Goal: Transaction & Acquisition: Download file/media

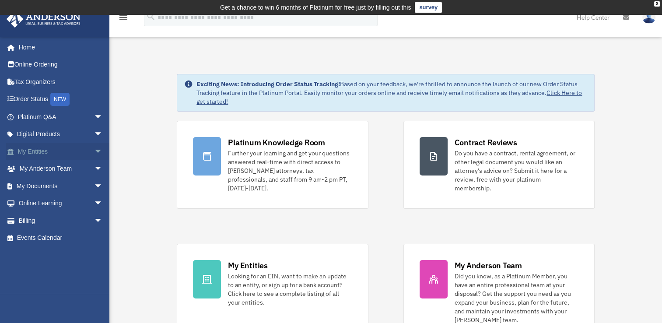
click at [61, 153] on link "My Entities arrow_drop_down" at bounding box center [61, 152] width 110 height 18
click at [94, 151] on span "arrow_drop_down" at bounding box center [103, 152] width 18 height 18
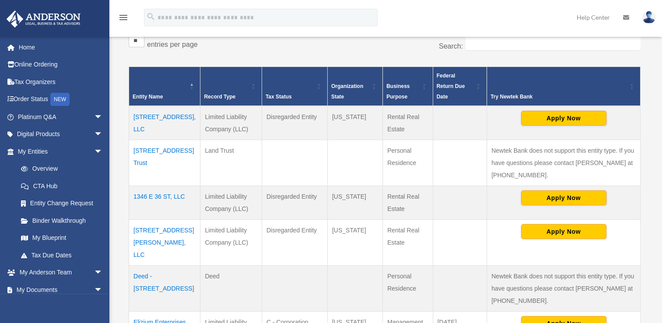
scroll to position [168, 0]
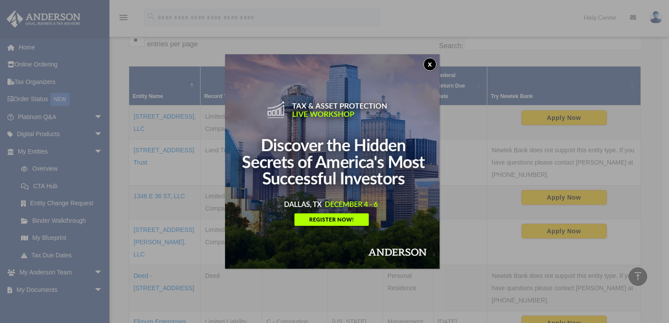
click at [431, 66] on button "x" at bounding box center [429, 64] width 13 height 13
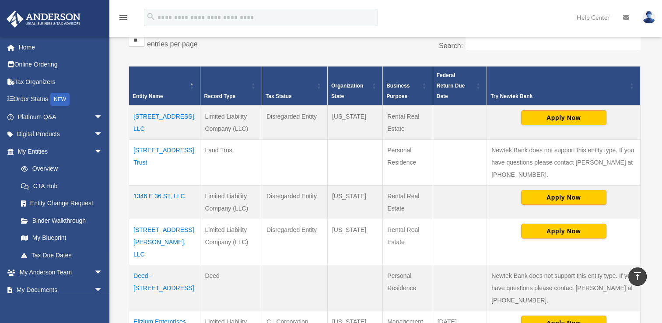
click at [166, 106] on td "[STREET_ADDRESS], LLC" at bounding box center [164, 122] width 71 height 34
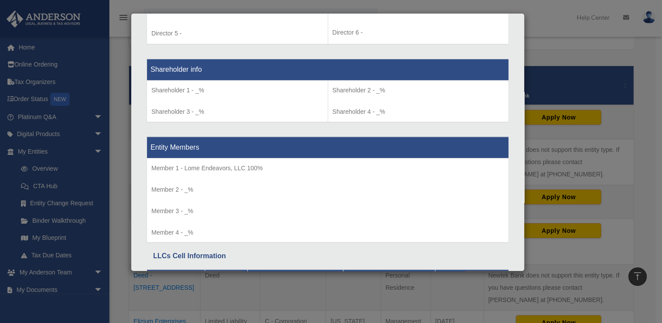
scroll to position [782, 0]
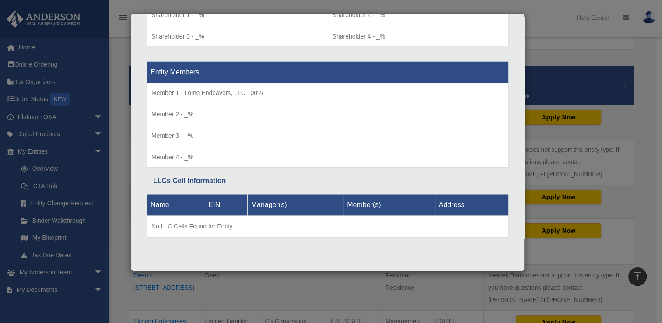
click at [648, 126] on div "Details × Articles Sent Organizational Date" at bounding box center [331, 161] width 662 height 323
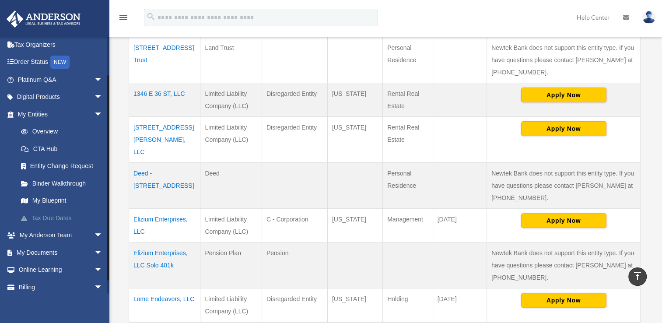
scroll to position [44, 0]
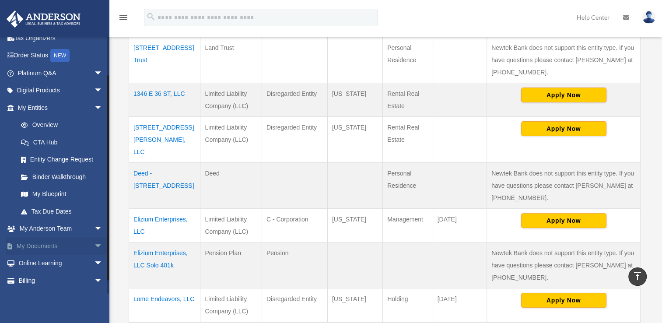
click at [94, 238] on span "arrow_drop_down" at bounding box center [103, 246] width 18 height 18
click at [36, 266] on link "Box" at bounding box center [64, 264] width 104 height 18
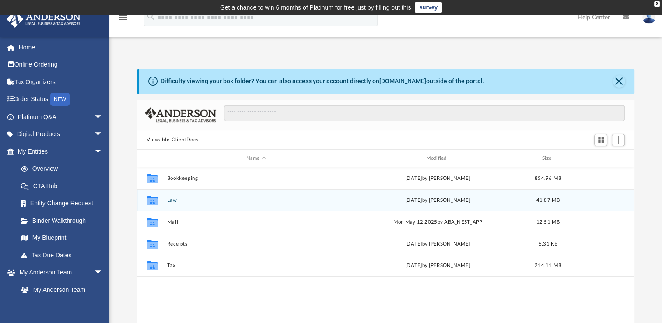
scroll to position [192, 490]
click at [200, 199] on button "Law" at bounding box center [256, 200] width 178 height 6
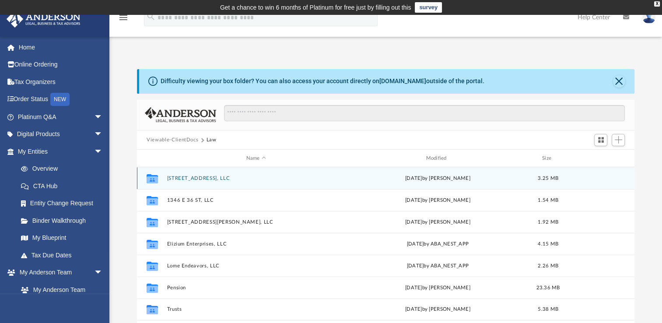
click at [214, 176] on button "[STREET_ADDRESS], LLC" at bounding box center [256, 178] width 178 height 6
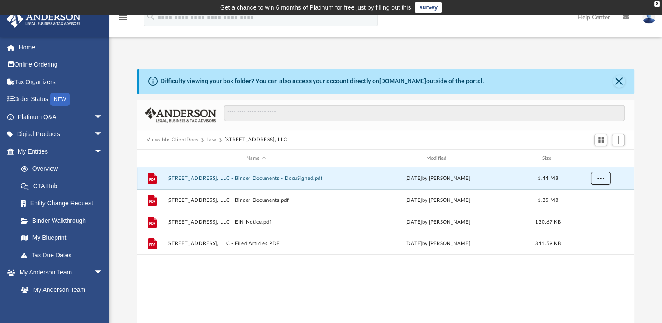
click at [602, 179] on span "More options" at bounding box center [600, 177] width 7 height 5
click at [595, 210] on li "Download" at bounding box center [592, 209] width 25 height 9
